Goal: Information Seeking & Learning: Learn about a topic

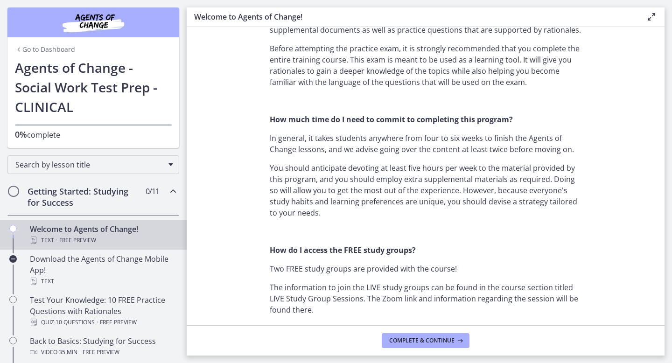
scroll to position [565, 0]
drag, startPoint x: 375, startPoint y: 168, endPoint x: 424, endPoint y: 168, distance: 48.5
click at [424, 168] on p "You should anticipate devoting at least five hours per week to the material pro…" at bounding box center [426, 190] width 312 height 56
drag, startPoint x: 365, startPoint y: 179, endPoint x: 437, endPoint y: 181, distance: 71.9
click at [437, 181] on p "You should anticipate devoting at least five hours per week to the material pro…" at bounding box center [426, 190] width 312 height 56
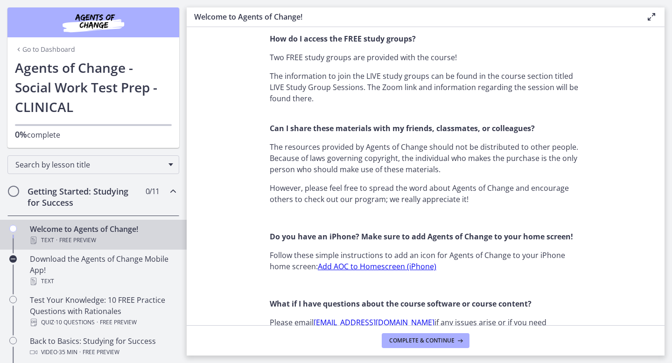
scroll to position [780, 0]
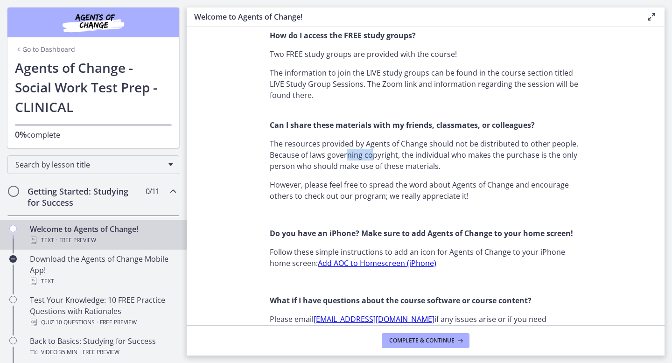
drag, startPoint x: 348, startPoint y: 154, endPoint x: 374, endPoint y: 154, distance: 25.7
click at [374, 154] on p "The resources provided by Agents of Change should not be distributed to other p…" at bounding box center [426, 155] width 312 height 34
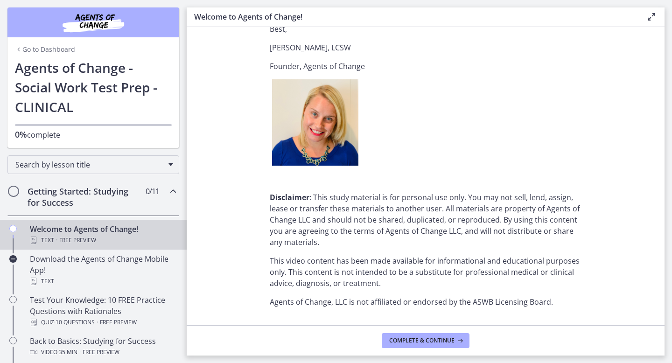
scroll to position [1156, 0]
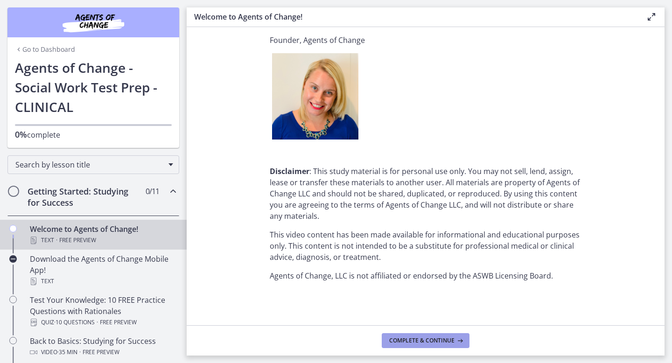
click at [412, 344] on span "Complete & continue" at bounding box center [421, 340] width 65 height 7
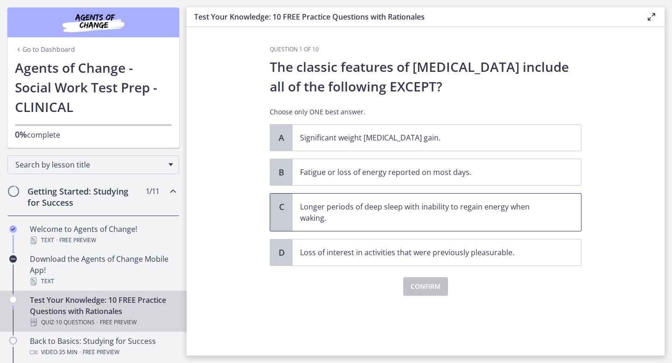
click at [317, 211] on p "Longer periods of deep sleep with inability to regain energy when waking." at bounding box center [427, 212] width 255 height 22
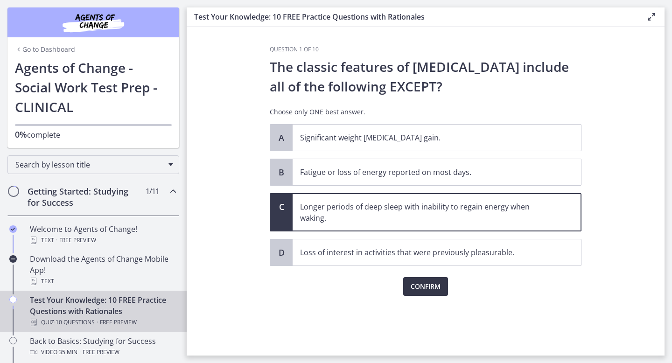
click at [432, 286] on span "Confirm" at bounding box center [426, 286] width 30 height 11
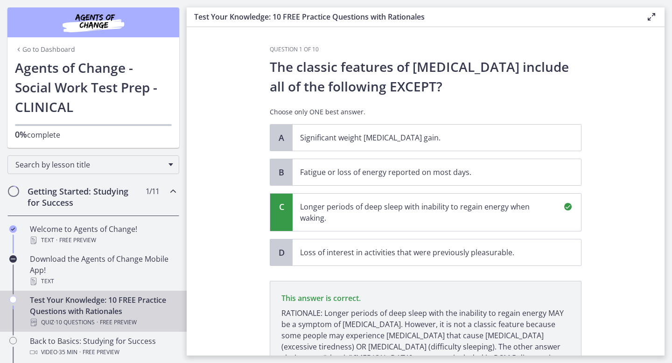
scroll to position [87, 0]
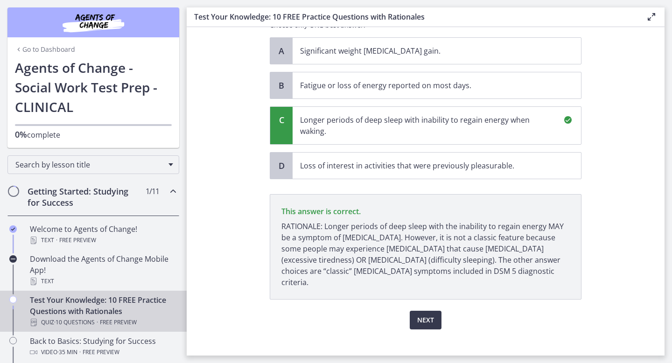
drag, startPoint x: 383, startPoint y: 236, endPoint x: 386, endPoint y: 245, distance: 9.3
click at [386, 245] on p "RATIONALE: Longer periods of deep sleep with the inability to regain energy MAY…" at bounding box center [425, 254] width 288 height 67
drag, startPoint x: 371, startPoint y: 251, endPoint x: 395, endPoint y: 251, distance: 24.3
click at [395, 251] on p "RATIONALE: Longer periods of deep sleep with the inability to regain energy MAY…" at bounding box center [425, 254] width 288 height 67
click at [424, 314] on span "Next" at bounding box center [425, 319] width 17 height 11
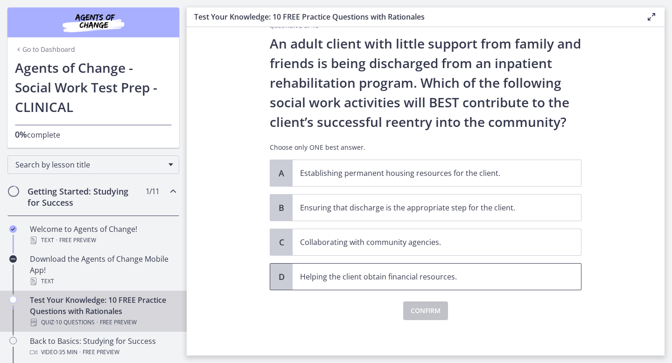
scroll to position [23, 0]
click at [377, 243] on p "Collaborating with community agencies." at bounding box center [427, 242] width 255 height 11
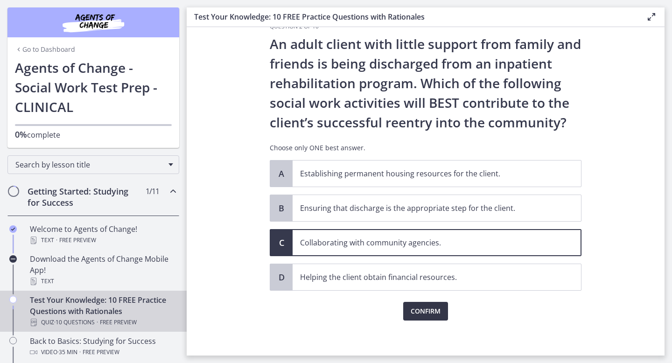
click at [425, 312] on span "Confirm" at bounding box center [426, 311] width 30 height 11
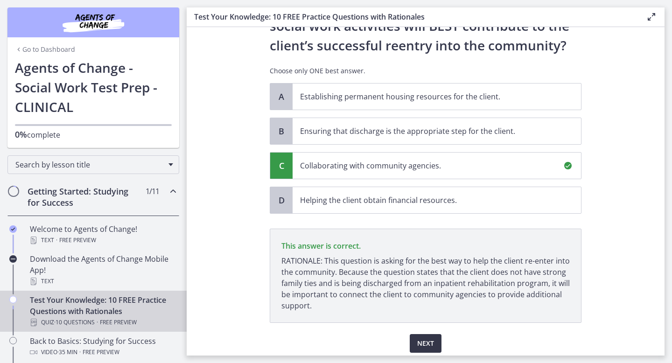
scroll to position [134, 0]
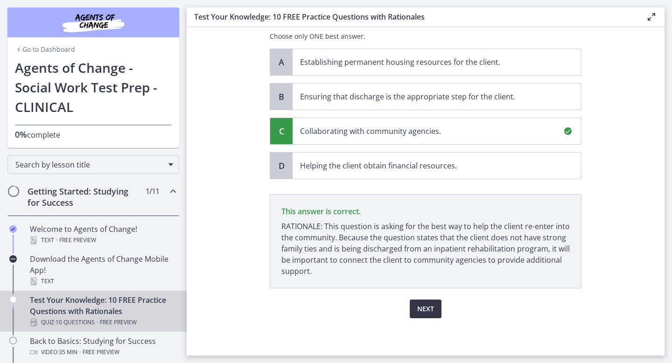
click at [425, 310] on span "Next" at bounding box center [425, 308] width 17 height 11
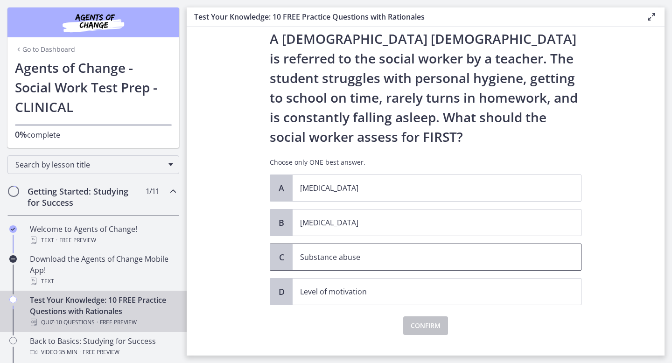
scroll to position [29, 0]
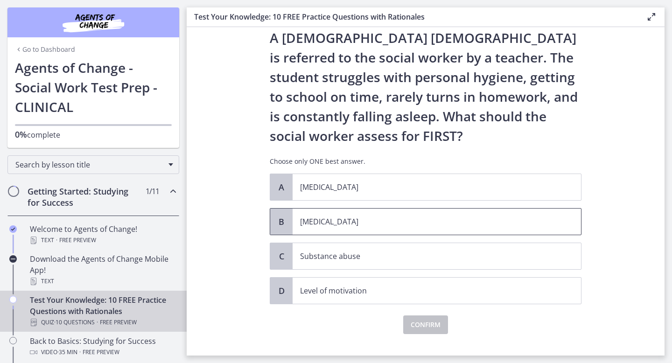
click at [354, 223] on p "Child neglect" at bounding box center [427, 221] width 255 height 11
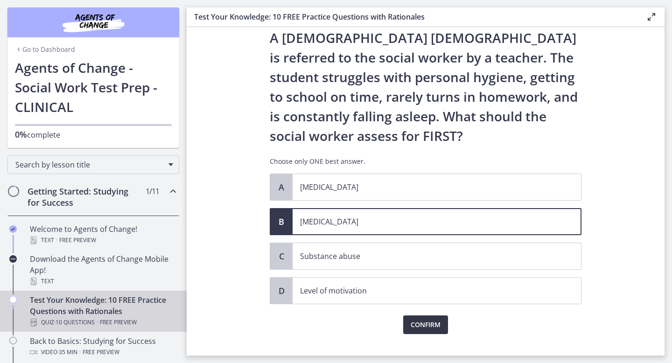
click at [412, 320] on span "Confirm" at bounding box center [426, 324] width 30 height 11
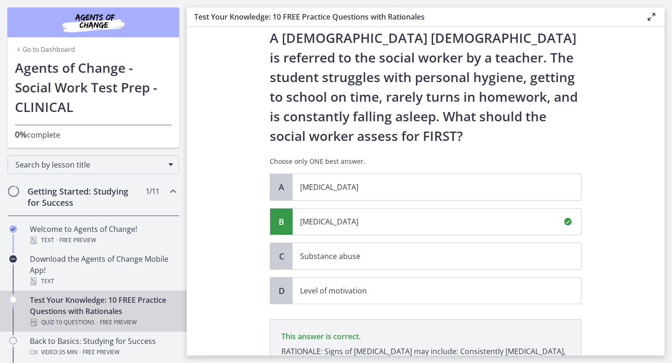
scroll to position [154, 0]
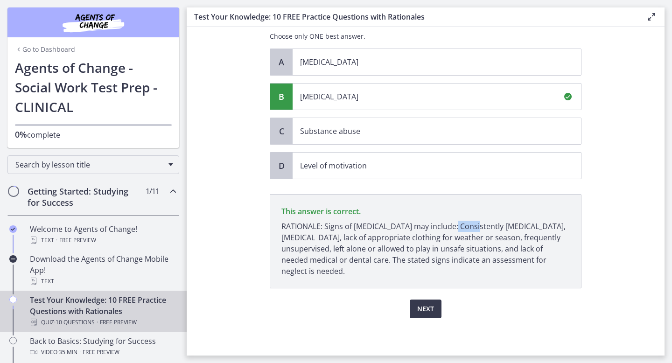
drag, startPoint x: 446, startPoint y: 224, endPoint x: 468, endPoint y: 226, distance: 22.9
click at [468, 226] on p "RATIONALE: Signs of child neglect may include: Consistently poor hygiene, poor …" at bounding box center [425, 249] width 288 height 56
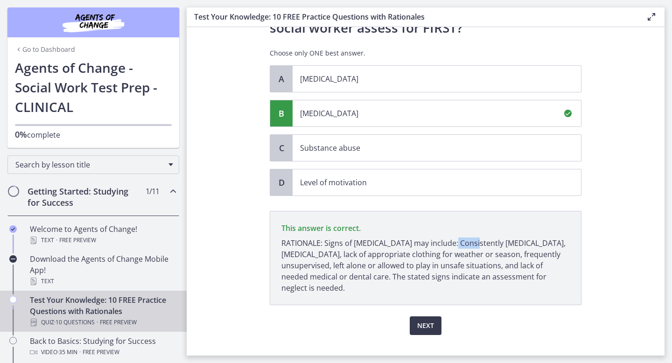
scroll to position [138, 0]
click at [427, 324] on span "Next" at bounding box center [425, 324] width 17 height 11
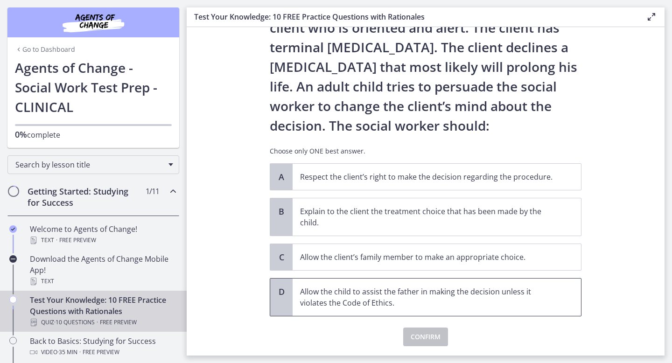
scroll to position [62, 0]
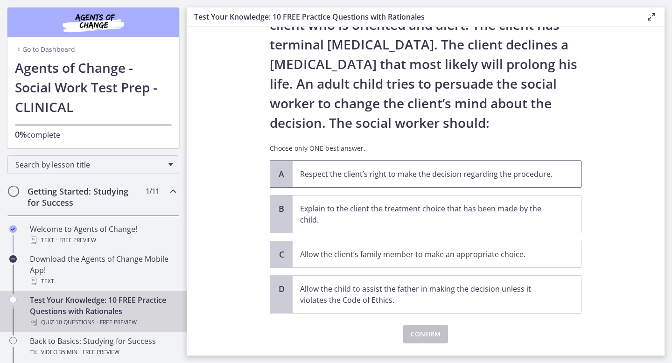
click at [357, 174] on p "Respect the client’s right to make the decision regarding the procedure." at bounding box center [427, 173] width 255 height 11
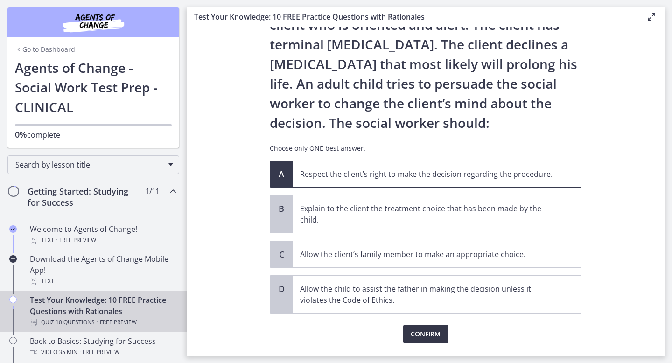
click at [423, 333] on span "Confirm" at bounding box center [426, 333] width 30 height 11
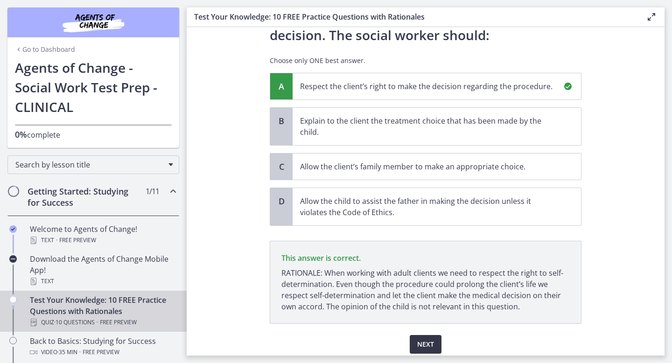
scroll to position [185, 0]
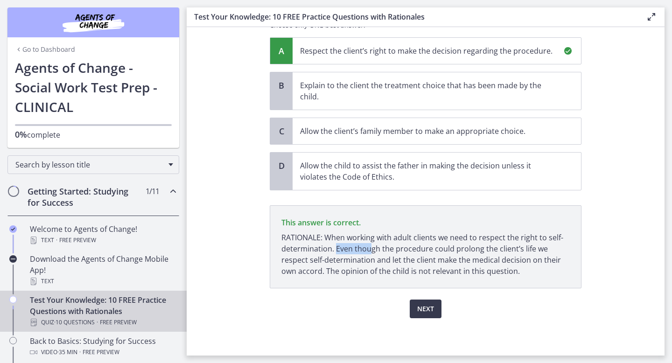
drag, startPoint x: 336, startPoint y: 251, endPoint x: 368, endPoint y: 251, distance: 32.2
click at [368, 251] on p "RATIONALE: When working with adult clients we need to respect the right to self…" at bounding box center [425, 254] width 288 height 45
drag, startPoint x: 330, startPoint y: 261, endPoint x: 371, endPoint y: 260, distance: 41.1
click at [371, 260] on p "RATIONALE: When working with adult clients we need to respect the right to self…" at bounding box center [425, 254] width 288 height 45
drag, startPoint x: 348, startPoint y: 269, endPoint x: 390, endPoint y: 269, distance: 41.5
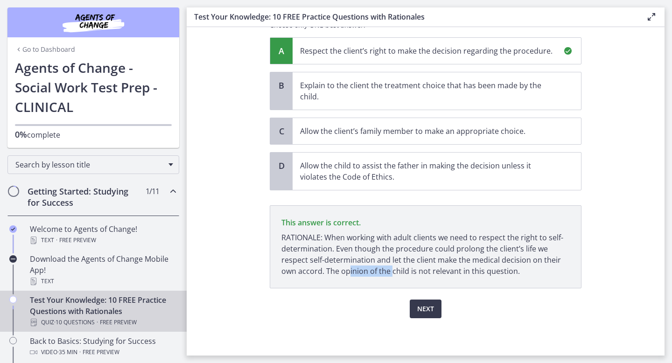
click at [390, 269] on p "RATIONALE: When working with adult clients we need to respect the right to self…" at bounding box center [425, 254] width 288 height 45
click at [428, 308] on span "Next" at bounding box center [425, 308] width 17 height 11
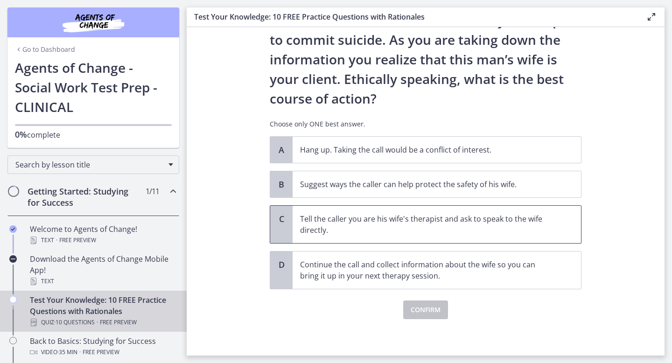
scroll to position [106, 0]
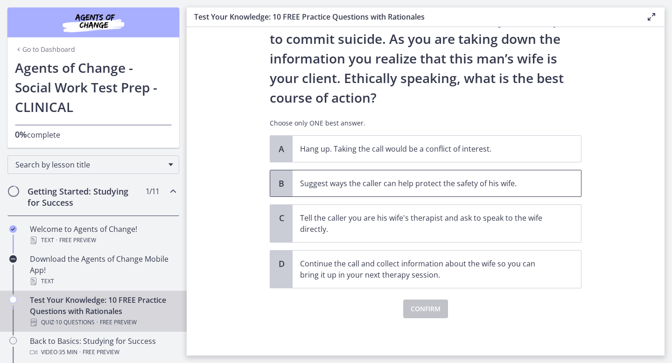
click at [362, 184] on p "Suggest ways the caller can help protect the safety of his wife." at bounding box center [427, 183] width 255 height 11
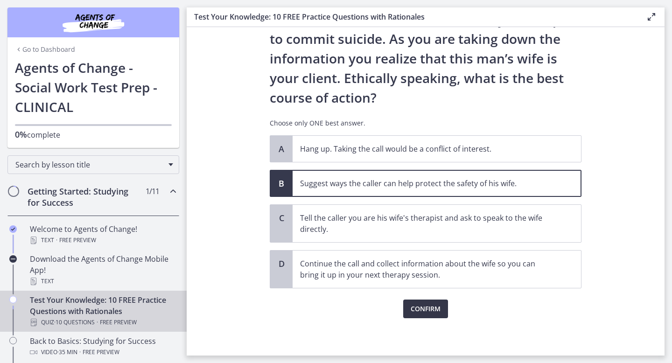
click at [432, 313] on span "Confirm" at bounding box center [426, 308] width 30 height 11
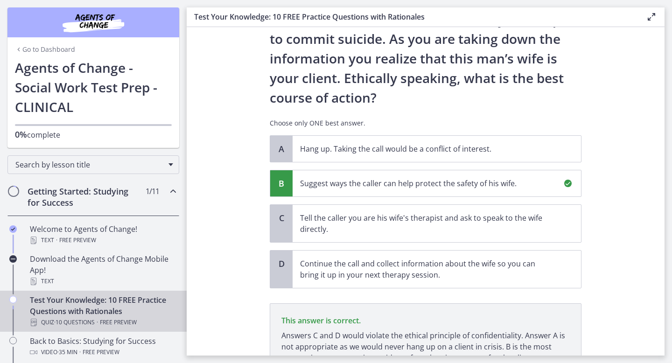
scroll to position [193, 0]
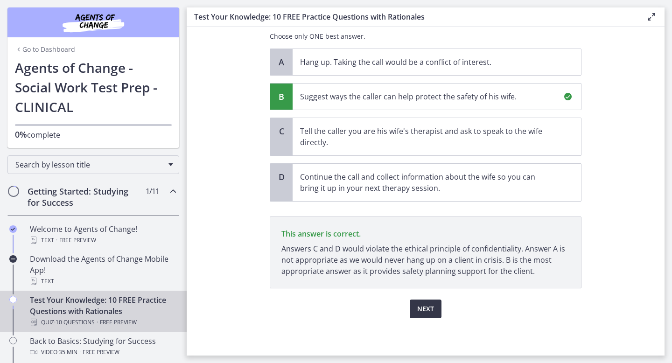
click at [432, 307] on span "Next" at bounding box center [425, 308] width 17 height 11
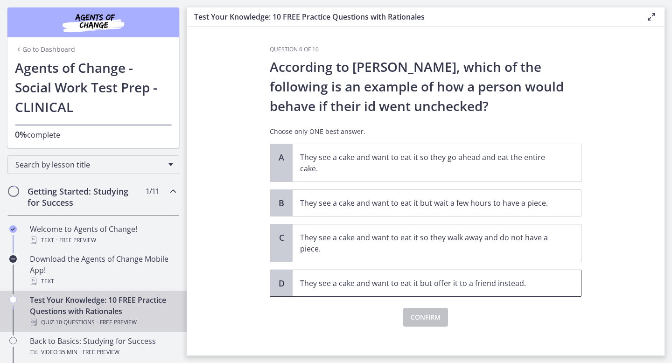
scroll to position [8, 0]
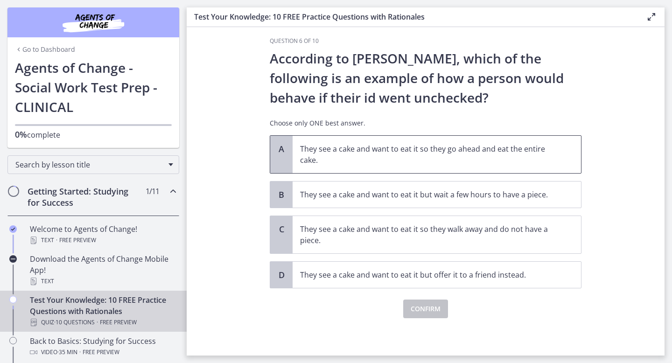
click at [366, 152] on p "They see a cake and want to eat it so they go ahead and eat the entire cake." at bounding box center [427, 154] width 255 height 22
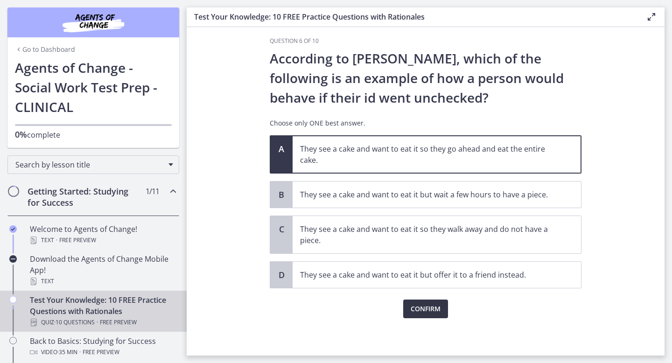
click at [424, 311] on span "Confirm" at bounding box center [426, 308] width 30 height 11
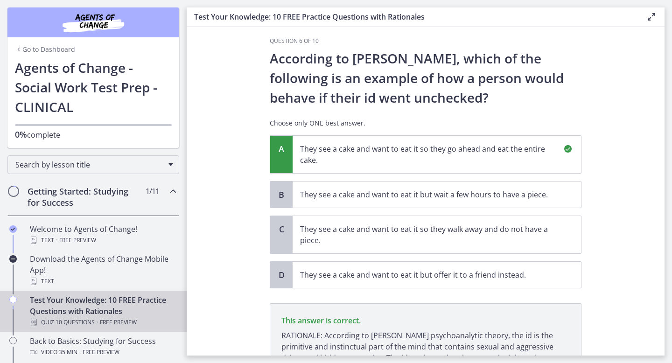
scroll to position [106, 0]
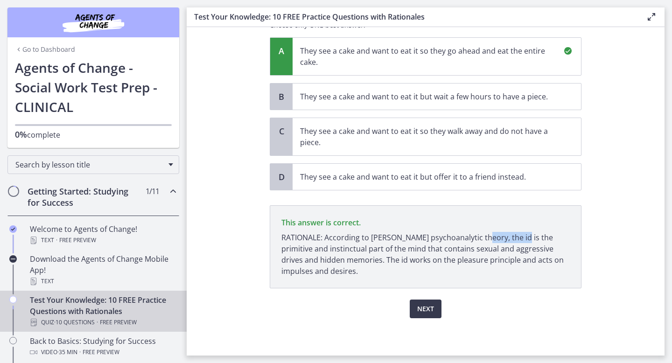
drag, startPoint x: 477, startPoint y: 236, endPoint x: 515, endPoint y: 235, distance: 37.8
click at [515, 235] on p "RATIONALE: According to Freud’s psychoanalytic theory, the id is the primitive …" at bounding box center [425, 254] width 288 height 45
drag, startPoint x: 328, startPoint y: 246, endPoint x: 407, endPoint y: 245, distance: 78.8
click at [407, 245] on p "RATIONALE: According to Freud’s psychoanalytic theory, the id is the primitive …" at bounding box center [425, 254] width 288 height 45
drag, startPoint x: 341, startPoint y: 258, endPoint x: 367, endPoint y: 257, distance: 26.2
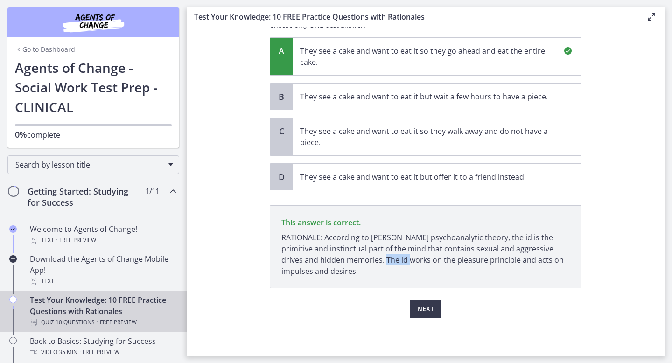
click at [367, 257] on p "RATIONALE: According to Freud’s psychoanalytic theory, the id is the primitive …" at bounding box center [425, 254] width 288 height 45
click at [425, 310] on span "Next" at bounding box center [425, 308] width 17 height 11
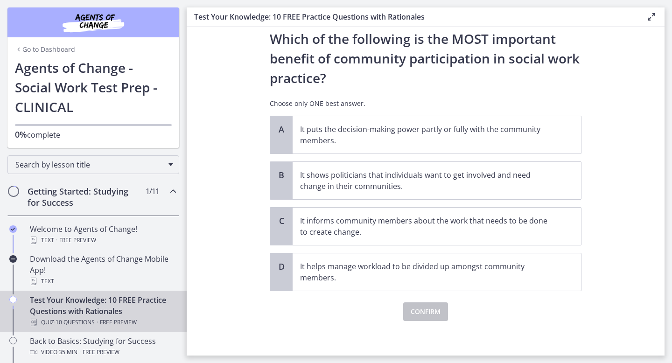
scroll to position [31, 0]
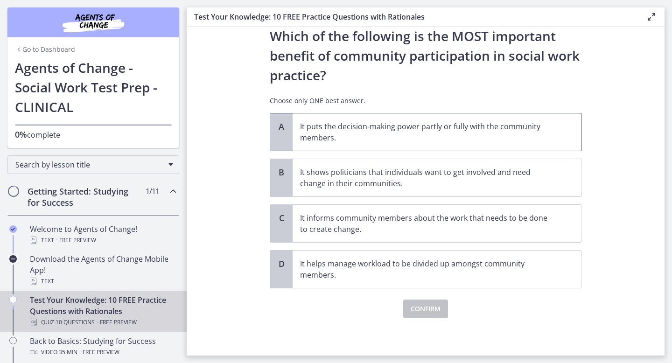
click at [388, 130] on p "It puts the decision-making power partly or fully with the community members." at bounding box center [427, 132] width 255 height 22
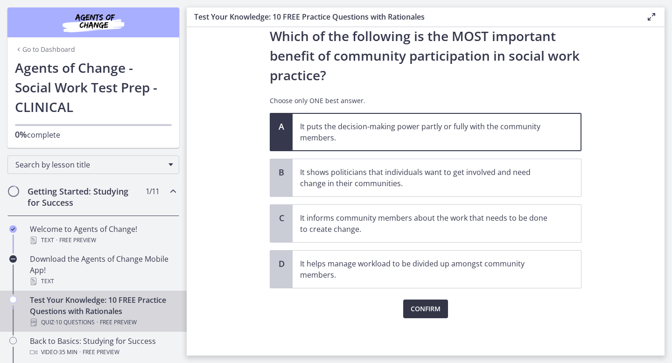
click at [432, 307] on span "Confirm" at bounding box center [426, 308] width 30 height 11
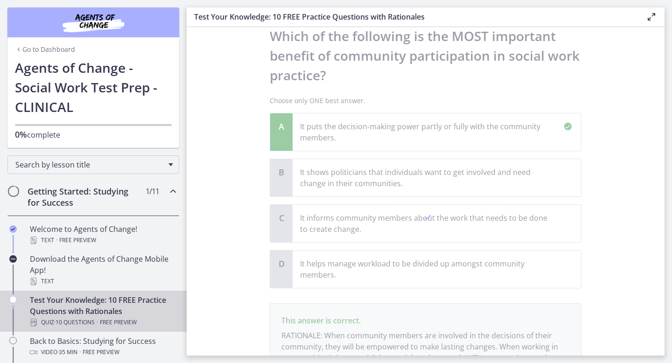
scroll to position [129, 0]
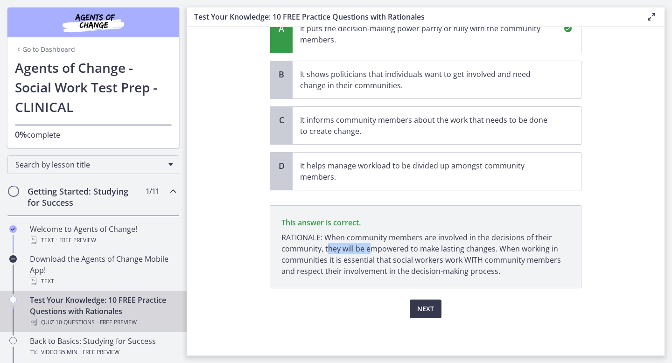
drag, startPoint x: 327, startPoint y: 249, endPoint x: 371, endPoint y: 245, distance: 44.4
click at [371, 245] on p "RATIONALE: When community members are involved in the decisions of their commun…" at bounding box center [425, 254] width 288 height 45
drag, startPoint x: 326, startPoint y: 260, endPoint x: 380, endPoint y: 256, distance: 53.8
click at [380, 256] on p "RATIONALE: When community members are involved in the decisions of their commun…" at bounding box center [425, 254] width 288 height 45
click at [425, 309] on span "Next" at bounding box center [425, 308] width 17 height 11
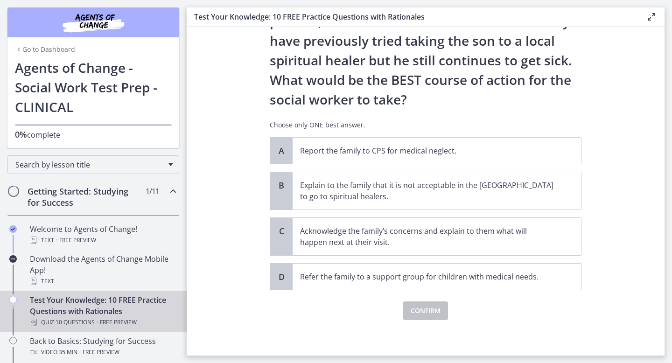
scroll to position [165, 0]
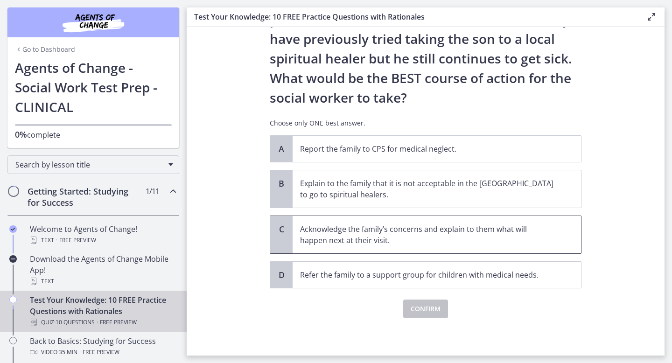
click at [368, 231] on p "Acknowledge the family’s concerns and explain to them what will happen next at …" at bounding box center [427, 234] width 255 height 22
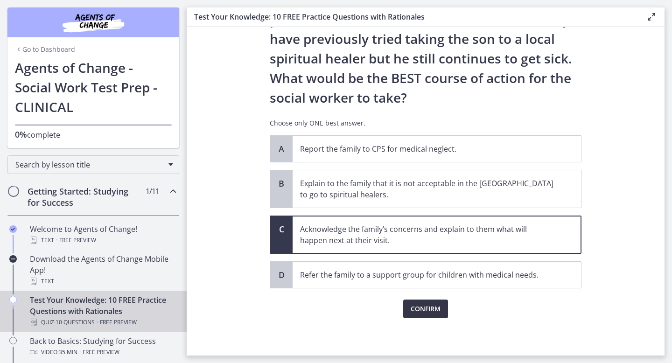
click at [422, 310] on span "Confirm" at bounding box center [426, 308] width 30 height 11
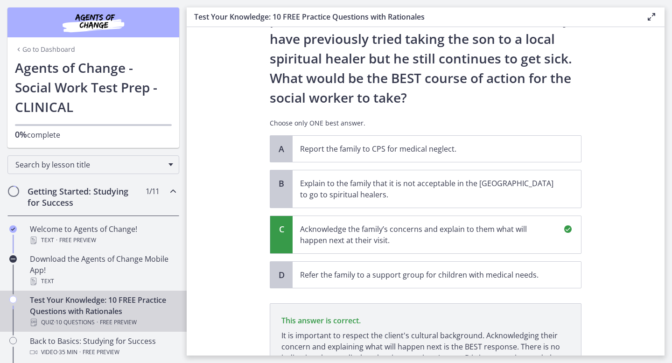
scroll to position [274, 0]
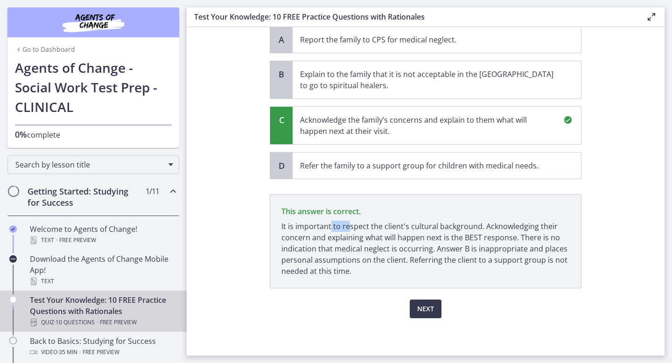
drag, startPoint x: 331, startPoint y: 226, endPoint x: 348, endPoint y: 226, distance: 17.3
click at [348, 226] on p "It is important to respect the client's cultural background. Acknowledging thei…" at bounding box center [425, 249] width 288 height 56
drag, startPoint x: 314, startPoint y: 239, endPoint x: 369, endPoint y: 240, distance: 54.6
click at [369, 240] on p "It is important to respect the client's cultural background. Acknowledging thei…" at bounding box center [425, 249] width 288 height 56
drag, startPoint x: 326, startPoint y: 251, endPoint x: 376, endPoint y: 251, distance: 50.4
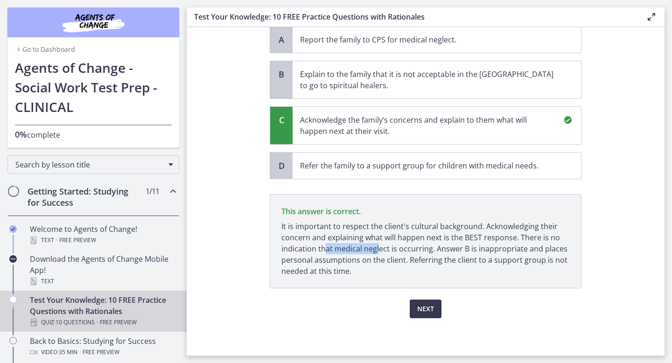
click at [376, 251] on p "It is important to respect the client's cultural background. Acknowledging thei…" at bounding box center [425, 249] width 288 height 56
click at [425, 309] on span "Next" at bounding box center [425, 308] width 17 height 11
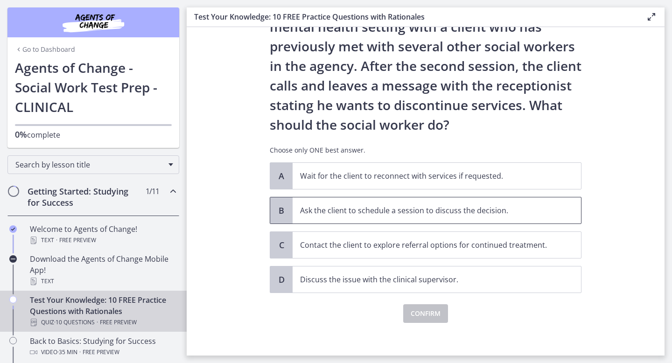
scroll to position [62, 0]
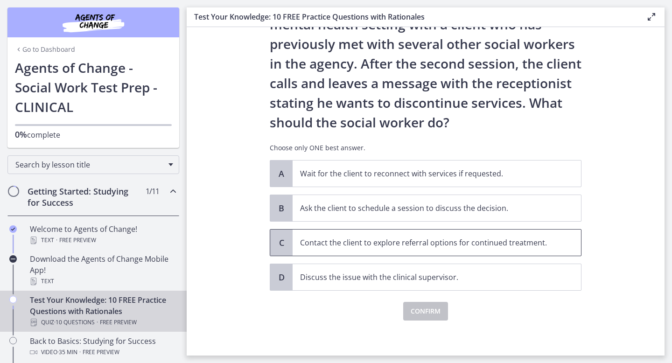
click at [362, 243] on p "Contact the client to explore referral options for continued treatment." at bounding box center [427, 242] width 255 height 11
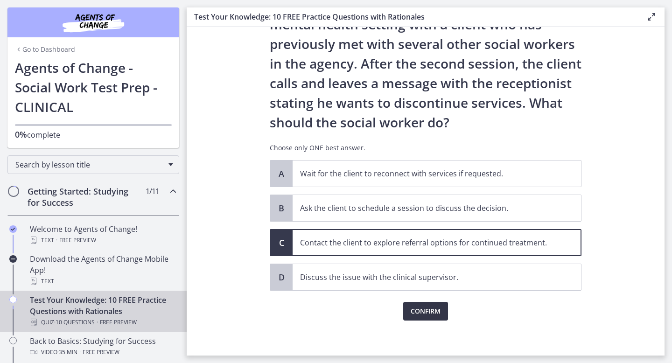
click at [421, 312] on span "Confirm" at bounding box center [426, 311] width 30 height 11
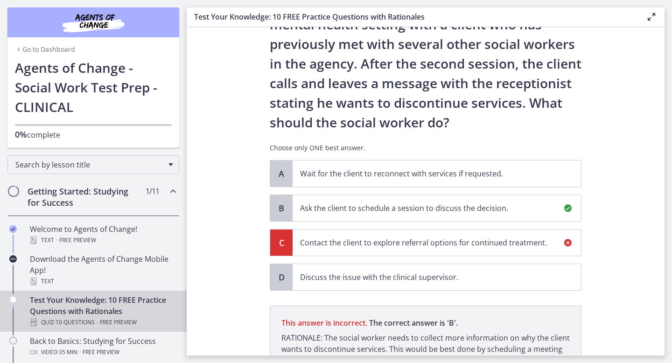
scroll to position [174, 0]
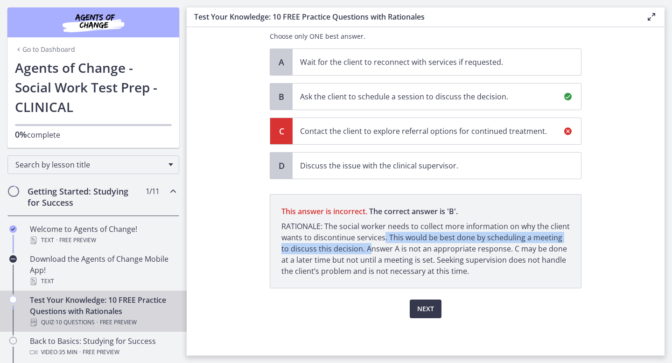
drag, startPoint x: 382, startPoint y: 236, endPoint x: 360, endPoint y: 247, distance: 24.6
click at [360, 247] on p "RATIONALE: The social worker needs to collect more information on why the clien…" at bounding box center [425, 249] width 288 height 56
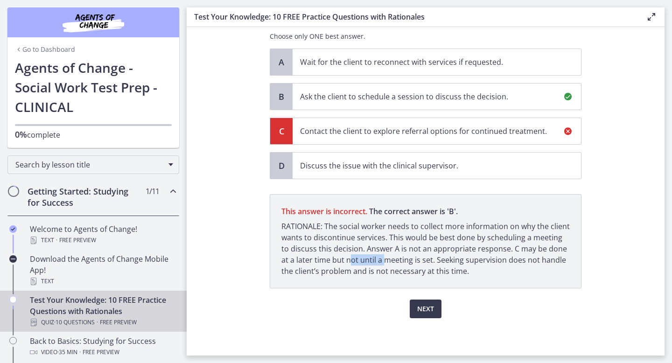
drag, startPoint x: 337, startPoint y: 265, endPoint x: 371, endPoint y: 265, distance: 34.1
click at [371, 265] on p "RATIONALE: The social worker needs to collect more information on why the clien…" at bounding box center [425, 249] width 288 height 56
click at [426, 308] on span "Next" at bounding box center [425, 308] width 17 height 11
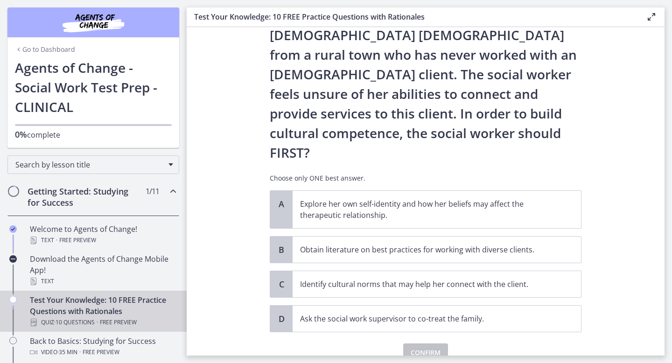
scroll to position [115, 0]
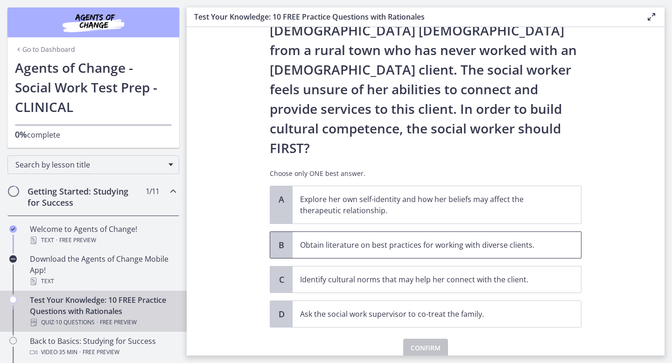
click at [365, 239] on p "Obtain literature on best practices for working with diverse clients." at bounding box center [427, 244] width 255 height 11
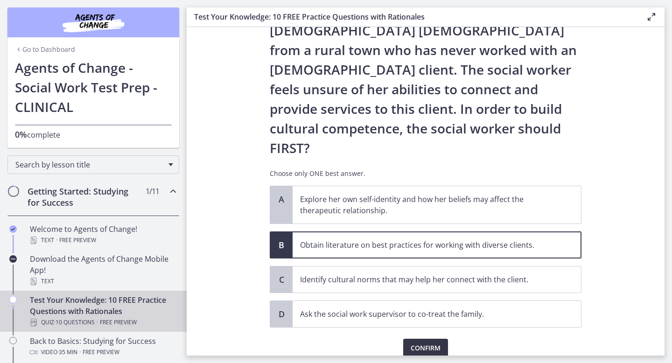
click at [417, 342] on span "Confirm" at bounding box center [426, 347] width 30 height 11
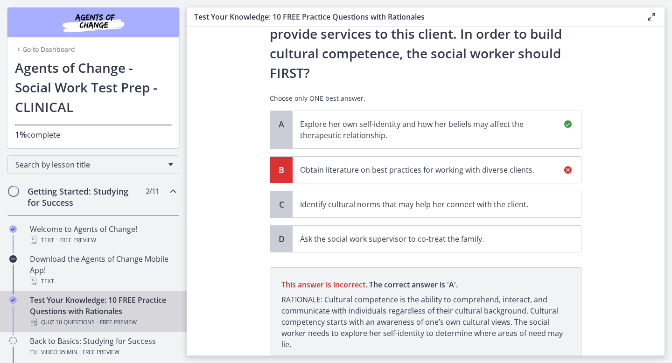
scroll to position [224, 0]
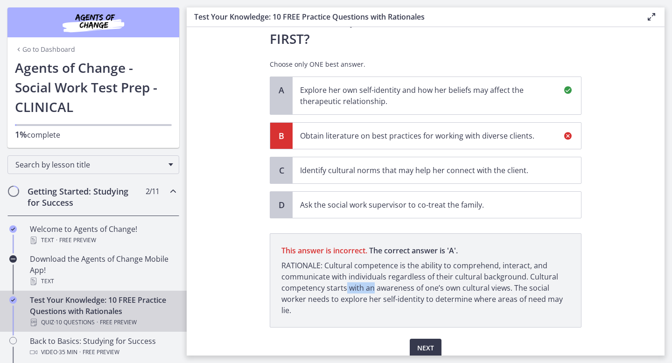
drag, startPoint x: 343, startPoint y: 250, endPoint x: 372, endPoint y: 253, distance: 28.7
click at [372, 260] on p "RATIONALE: Cultural competence is the ability to comprehend, interact, and comm…" at bounding box center [425, 288] width 288 height 56
click at [429, 342] on span "Next" at bounding box center [425, 347] width 17 height 11
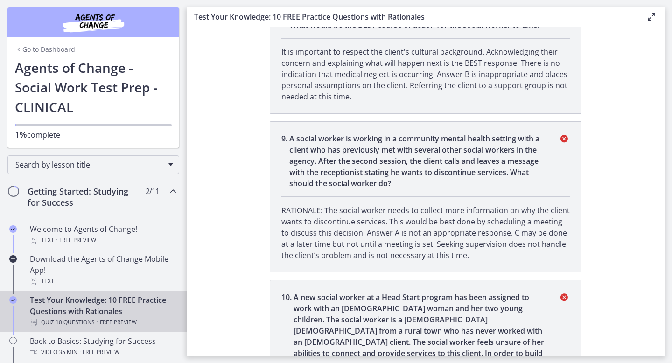
scroll to position [1232, 0]
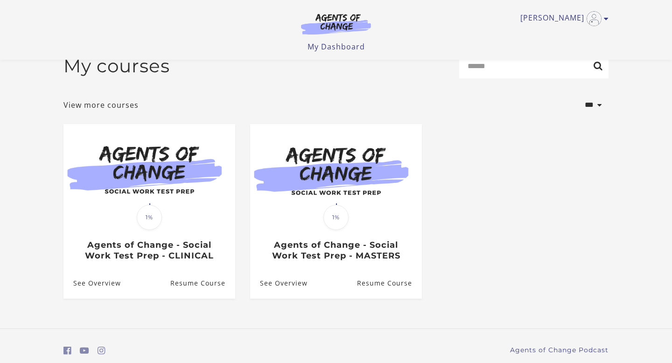
scroll to position [16, 0]
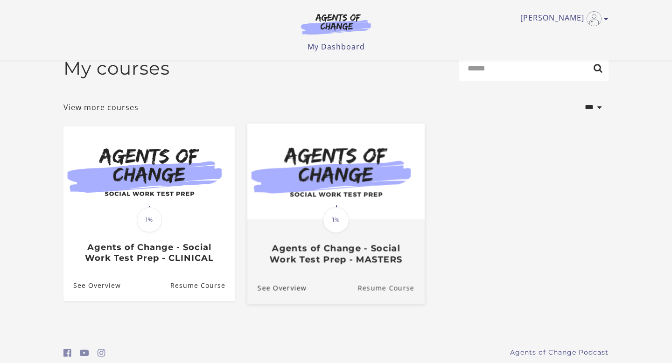
click at [389, 289] on link "Resume Course" at bounding box center [390, 287] width 67 height 31
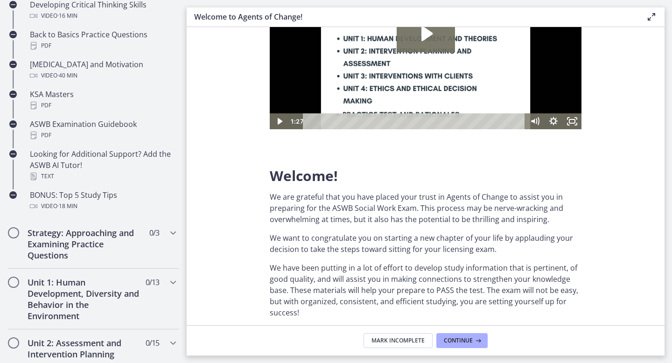
scroll to position [364, 0]
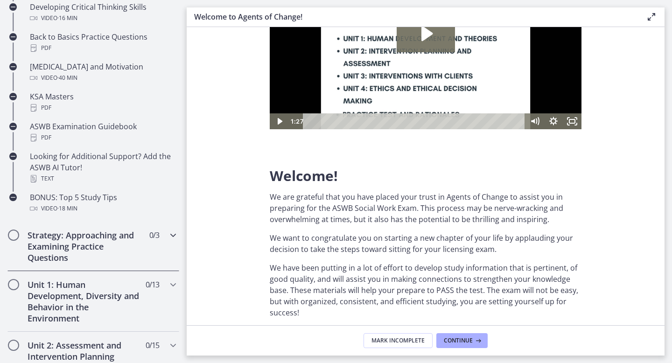
click at [88, 245] on h2 "Strategy: Approaching and Examining Practice Questions" at bounding box center [85, 247] width 114 height 34
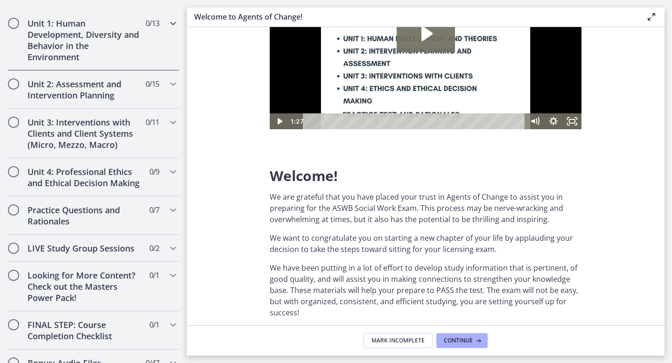
click at [89, 39] on h2 "Unit 1: Human Development, Diversity and Behavior in the Environment" at bounding box center [85, 40] width 114 height 45
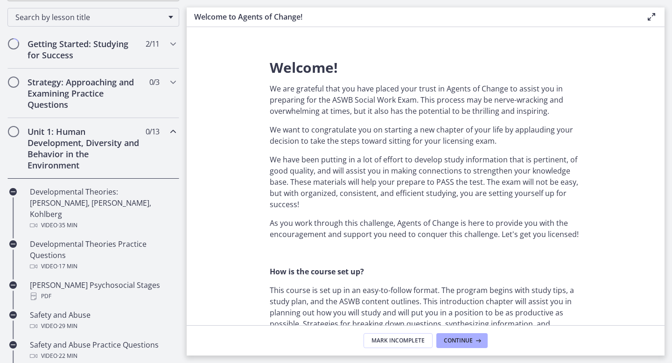
scroll to position [235, 0]
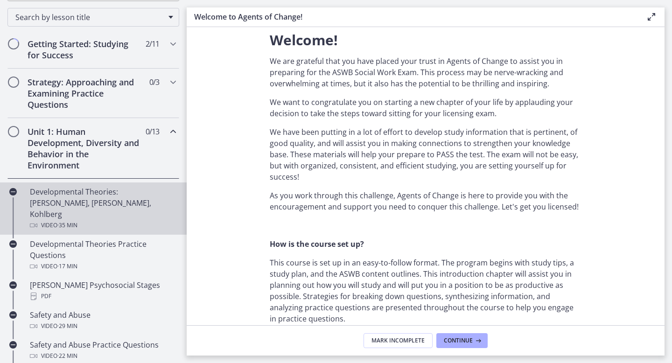
click at [112, 220] on div "Video · 35 min" at bounding box center [103, 225] width 146 height 11
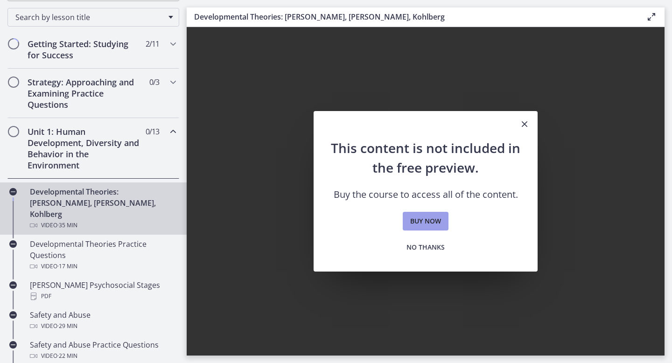
click at [427, 221] on span "Buy now" at bounding box center [425, 221] width 31 height 11
